Goal: Answer question/provide support: Share knowledge or assist other users

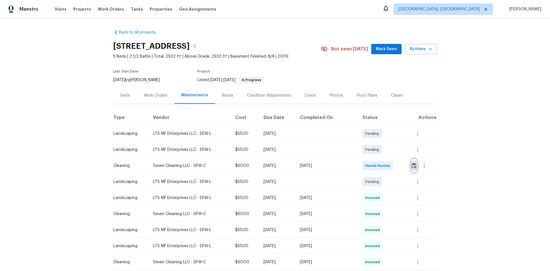
click at [412, 164] on img "button" at bounding box center [414, 165] width 5 height 5
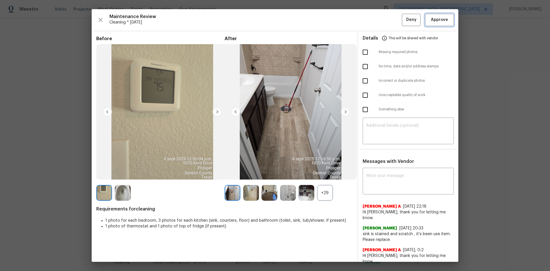
click at [435, 22] on span "Approve" at bounding box center [439, 19] width 17 height 7
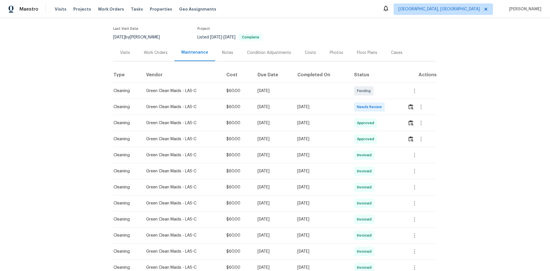
scroll to position [92, 0]
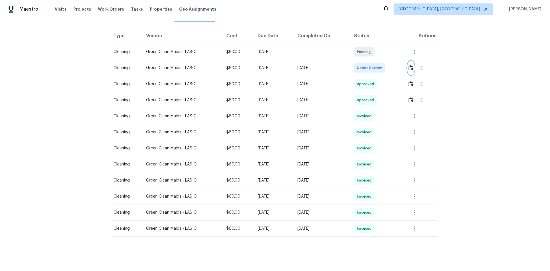
click at [410, 65] on img "button" at bounding box center [411, 67] width 5 height 5
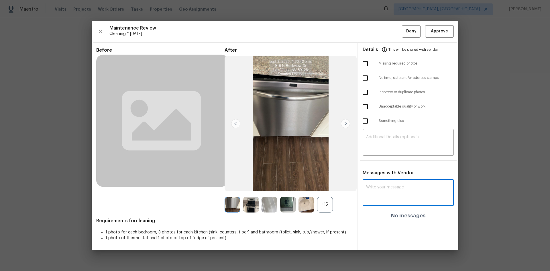
click at [373, 187] on textarea at bounding box center [408, 193] width 84 height 16
paste textarea "Maintenance Audit Team: Hello! After further review, the visit(06/09/2025) has …"
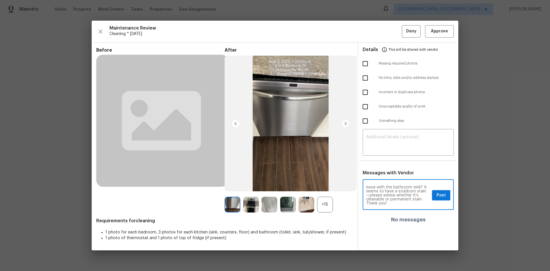
scroll to position [0, 0]
click at [380, 195] on textarea "Maintenance Audit Team: Hello! After further review, the visit(06/09/2025) has …" at bounding box center [398, 195] width 64 height 20
click at [394, 195] on textarea "Maintenance Audit Team: Hello! After further review, the visit(09/04/2025) has …" at bounding box center [398, 195] width 64 height 20
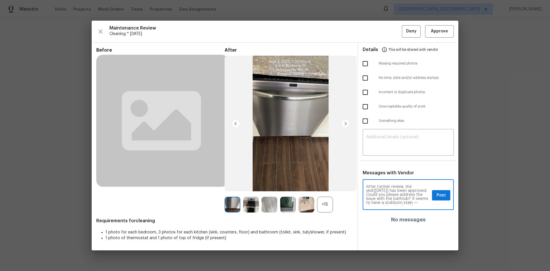
type textarea "Maintenance Audit Team: Hello! After further review, the visit(09/04/2025) has …"
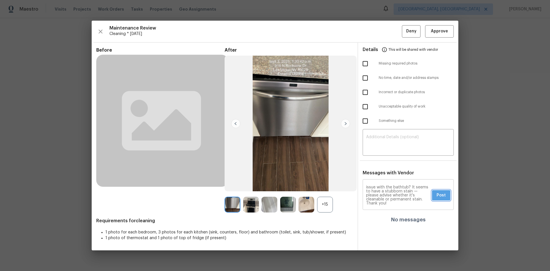
click at [436, 195] on button "Post" at bounding box center [441, 195] width 18 height 11
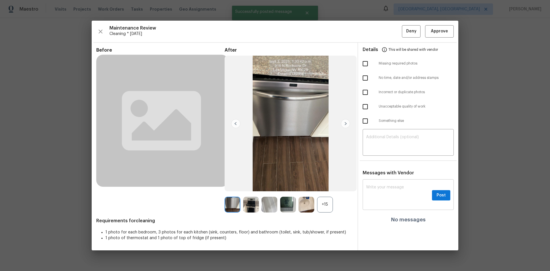
scroll to position [0, 0]
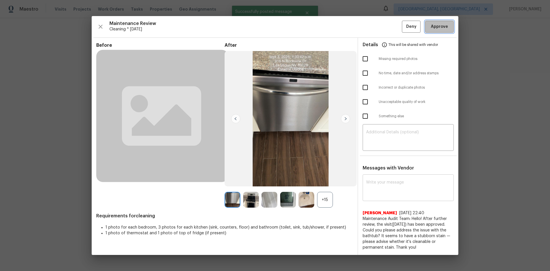
click at [436, 28] on span "Approve" at bounding box center [439, 26] width 17 height 7
